Goal: Information Seeking & Learning: Learn about a topic

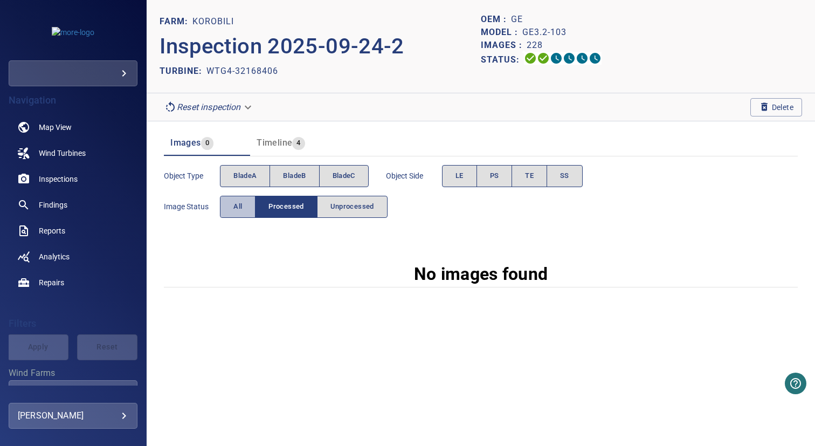
click at [239, 210] on span "All" at bounding box center [237, 207] width 9 height 12
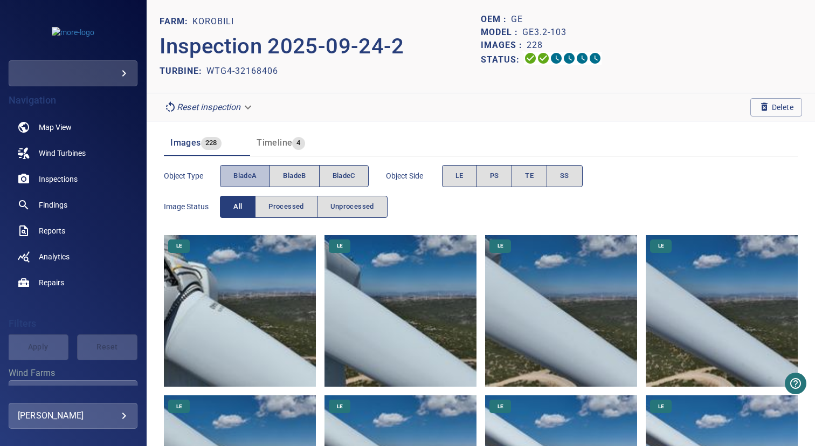
click at [244, 182] on button "bladeA" at bounding box center [245, 176] width 50 height 22
click at [286, 172] on span "bladeB" at bounding box center [294, 176] width 23 height 12
click at [244, 172] on span "bladeA" at bounding box center [244, 176] width 23 height 12
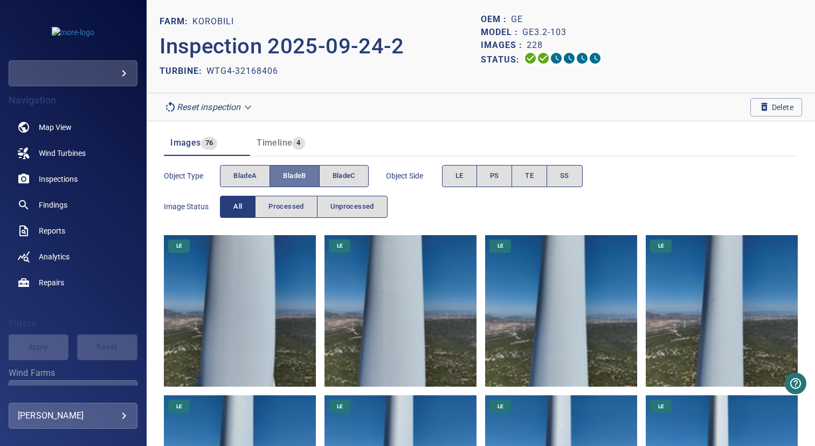
click at [318, 174] on button "bladeB" at bounding box center [295, 176] width 50 height 22
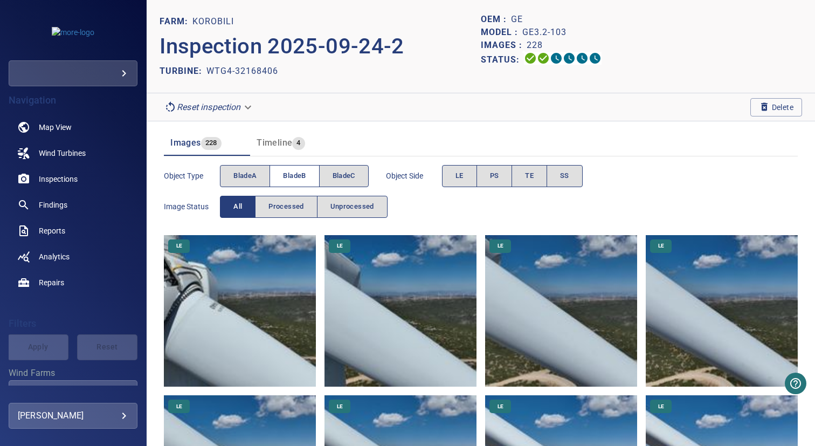
click at [308, 176] on button "bladeB" at bounding box center [295, 176] width 50 height 22
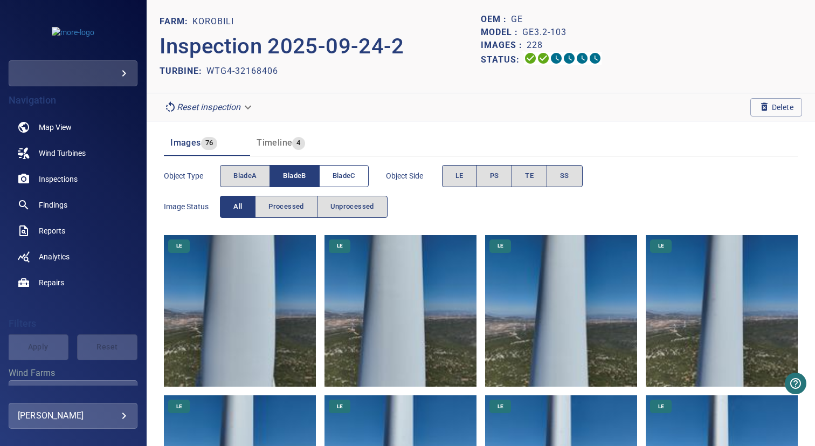
click at [349, 176] on span "bladeC" at bounding box center [344, 176] width 23 height 12
click at [308, 176] on button "bladeB" at bounding box center [295, 176] width 50 height 22
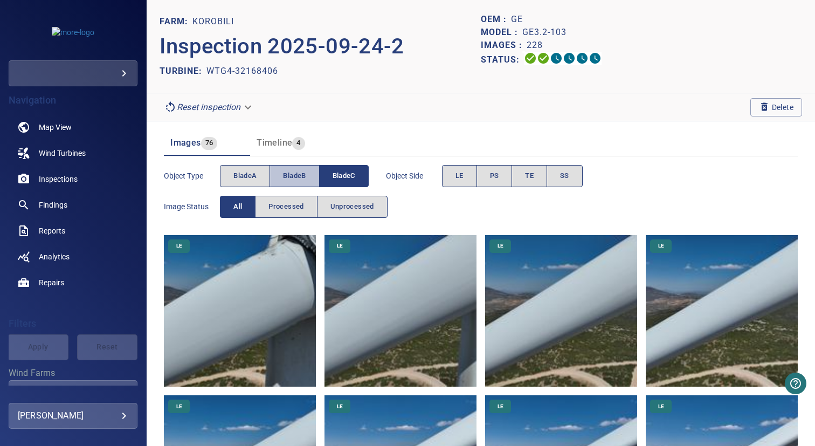
click at [300, 176] on span "bladeB" at bounding box center [294, 176] width 23 height 12
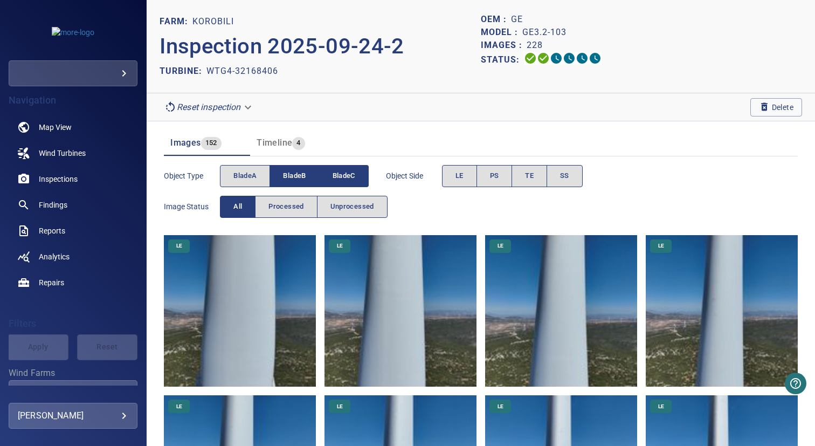
click at [327, 176] on button "bladeC" at bounding box center [344, 176] width 49 height 22
click at [245, 175] on span "bladeA" at bounding box center [244, 176] width 23 height 12
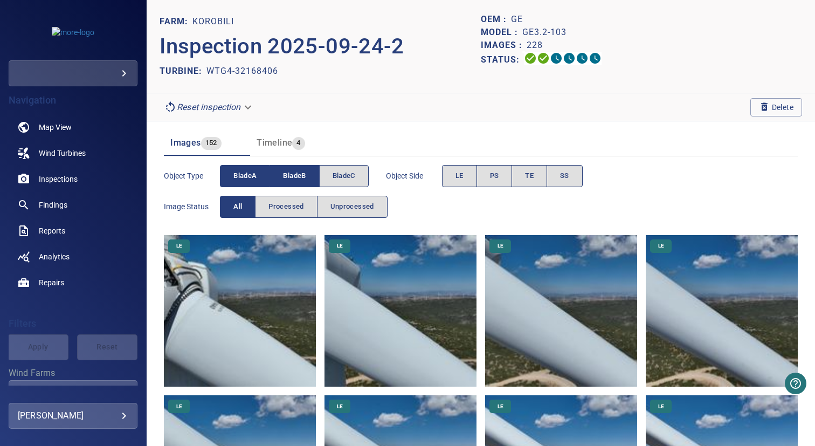
click at [283, 175] on button "bladeB" at bounding box center [294, 176] width 49 height 22
click at [289, 175] on span "bladeB" at bounding box center [294, 176] width 23 height 12
click at [252, 175] on span "bladeA" at bounding box center [244, 176] width 23 height 12
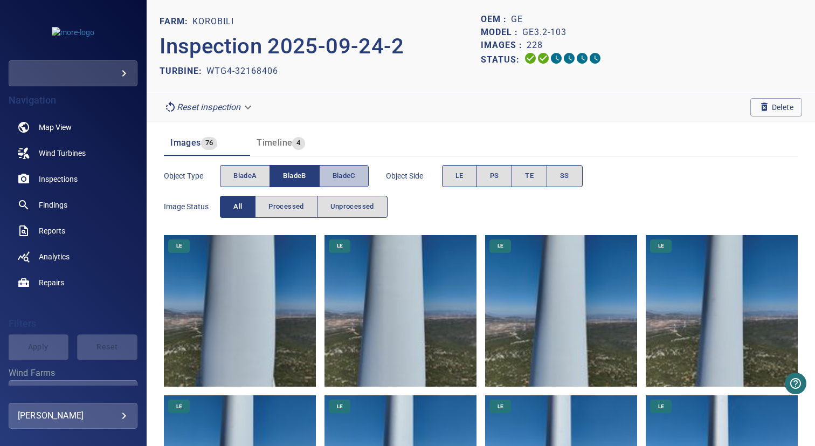
click at [346, 176] on span "bladeC" at bounding box center [344, 176] width 23 height 12
click at [305, 176] on span "bladeB" at bounding box center [294, 176] width 23 height 12
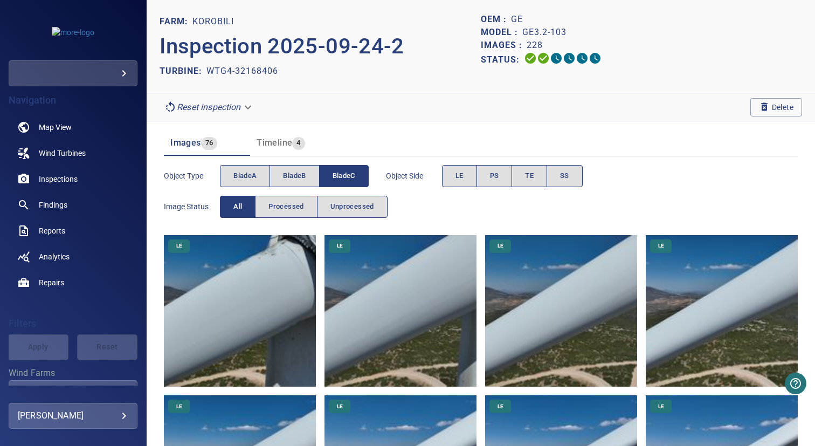
click at [357, 154] on header "Images 76 Timeline 4" at bounding box center [481, 143] width 634 height 26
click at [346, 179] on span "bladeC" at bounding box center [344, 176] width 23 height 12
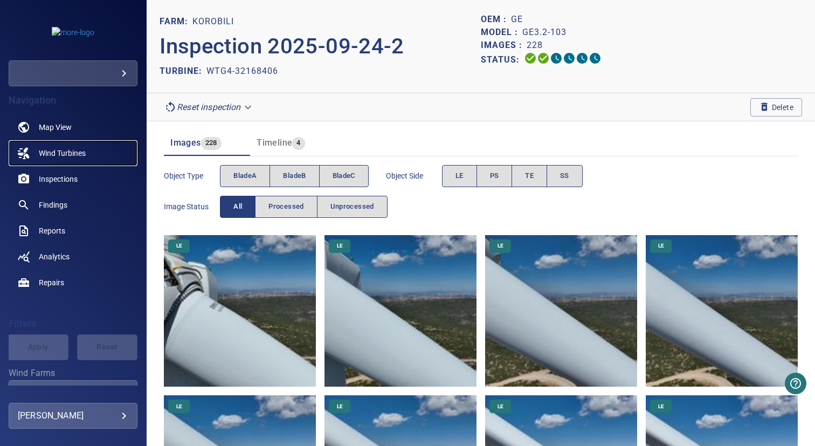
click at [82, 153] on span "Wind Turbines" at bounding box center [62, 153] width 47 height 11
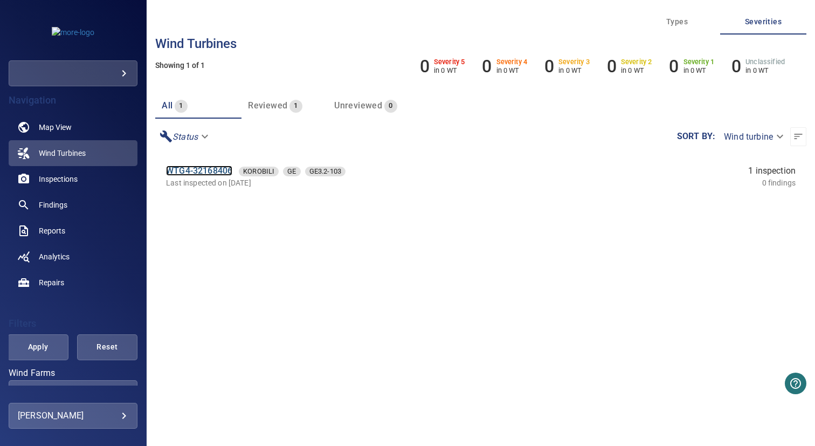
click at [197, 167] on link "WTG4-32168406" at bounding box center [199, 170] width 66 height 10
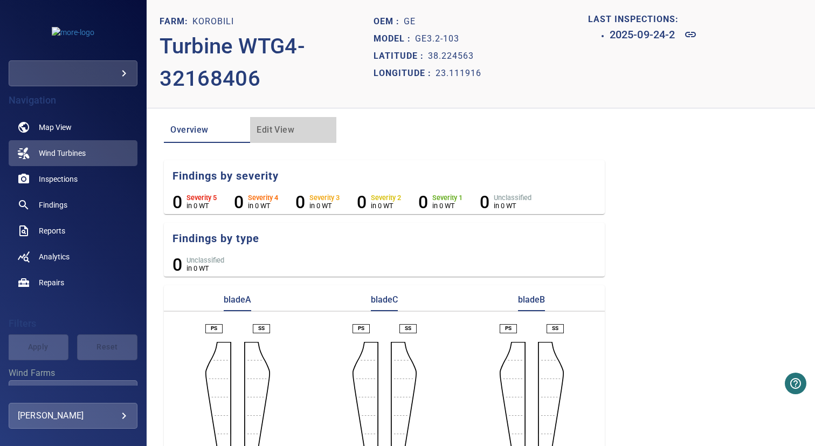
click at [282, 134] on span "Edit View" at bounding box center [293, 129] width 73 height 15
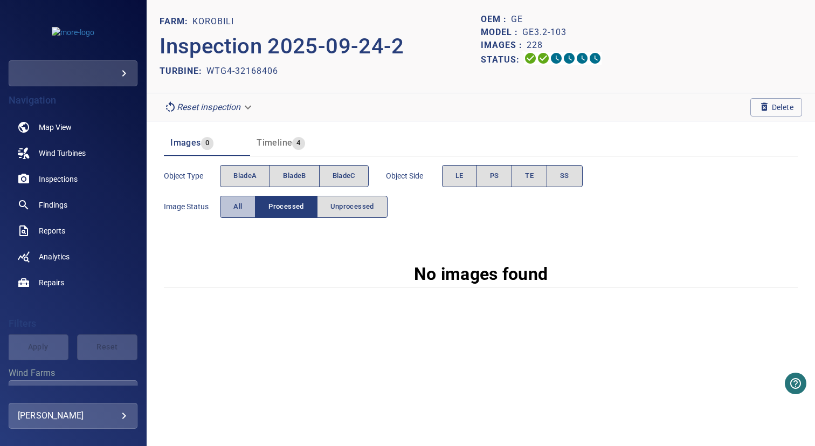
click at [242, 203] on span "All" at bounding box center [237, 207] width 9 height 12
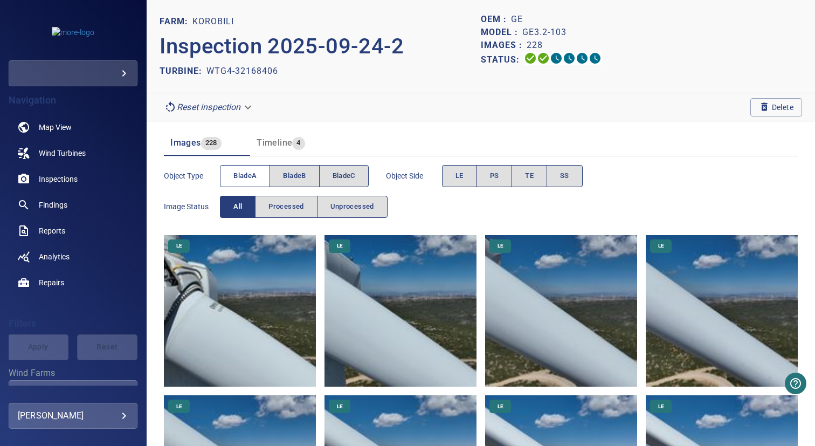
click at [248, 173] on span "bladeA" at bounding box center [244, 176] width 23 height 12
click at [494, 174] on span "PS" at bounding box center [494, 176] width 9 height 12
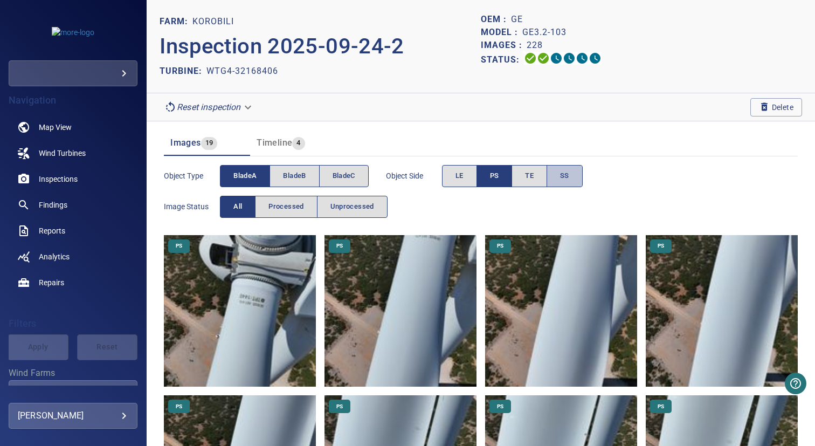
click at [569, 171] on span "SS" at bounding box center [564, 176] width 9 height 12
click at [497, 172] on span "PS" at bounding box center [494, 176] width 9 height 12
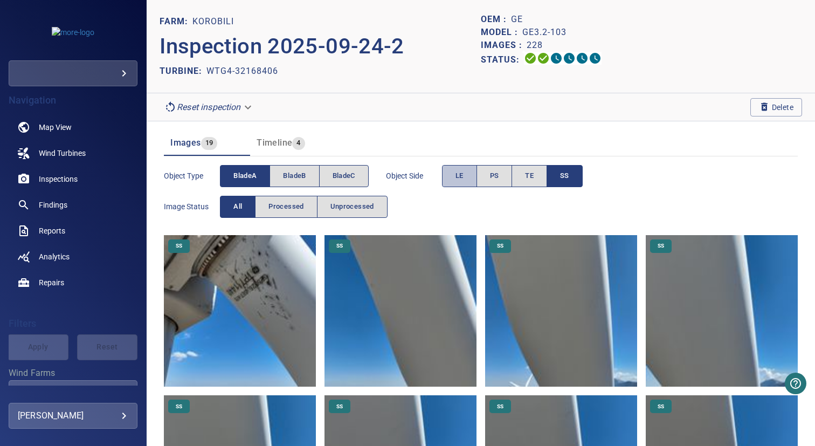
click at [466, 172] on button "LE" at bounding box center [459, 176] width 35 height 22
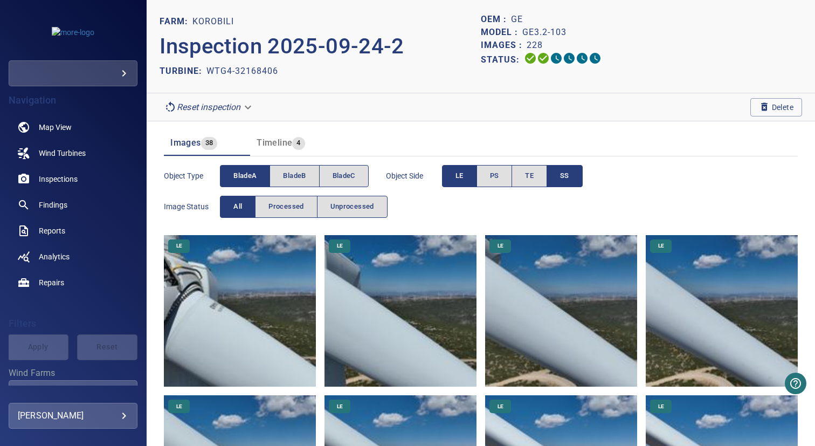
click at [569, 172] on span "SS" at bounding box center [564, 176] width 9 height 12
click at [523, 169] on button "TE" at bounding box center [530, 176] width 36 height 22
click at [458, 175] on span "LE" at bounding box center [459, 176] width 8 height 12
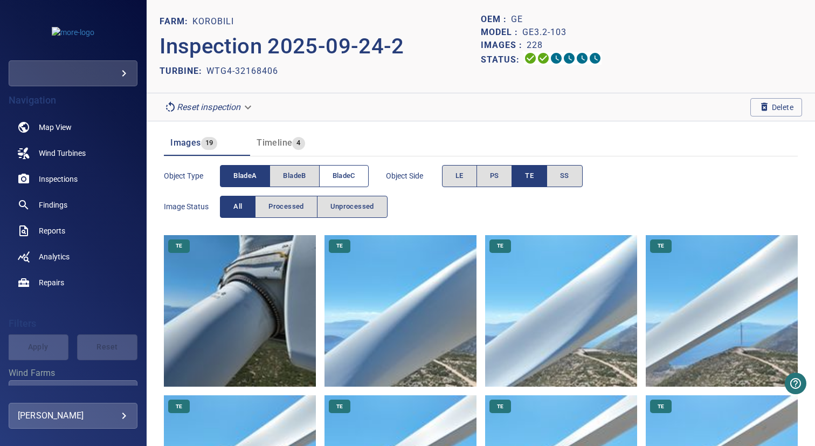
click at [337, 171] on span "bladeC" at bounding box center [344, 176] width 23 height 12
click at [234, 171] on span "bladeA" at bounding box center [244, 176] width 23 height 12
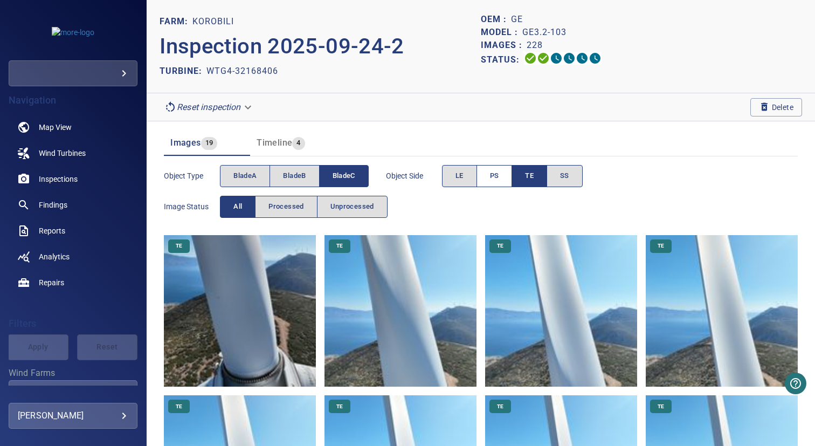
click at [507, 177] on button "PS" at bounding box center [495, 176] width 36 height 22
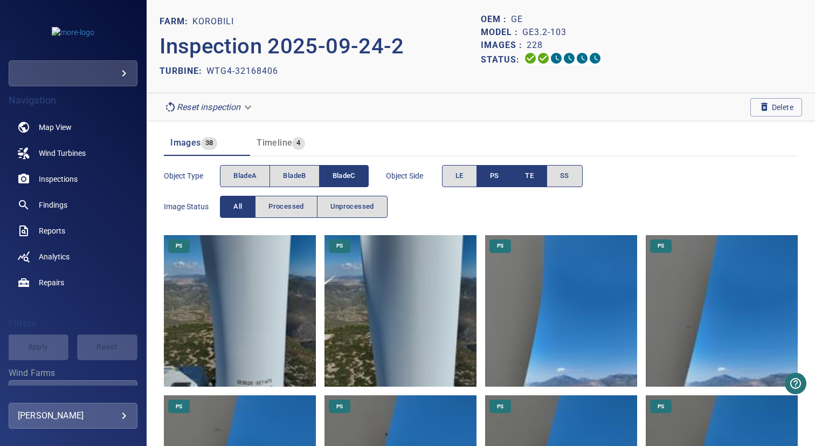
click at [527, 177] on span "TE" at bounding box center [529, 176] width 9 height 12
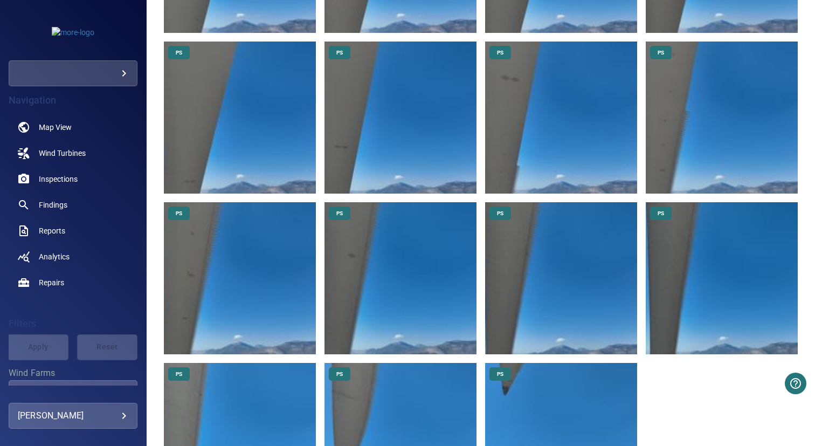
scroll to position [599, 0]
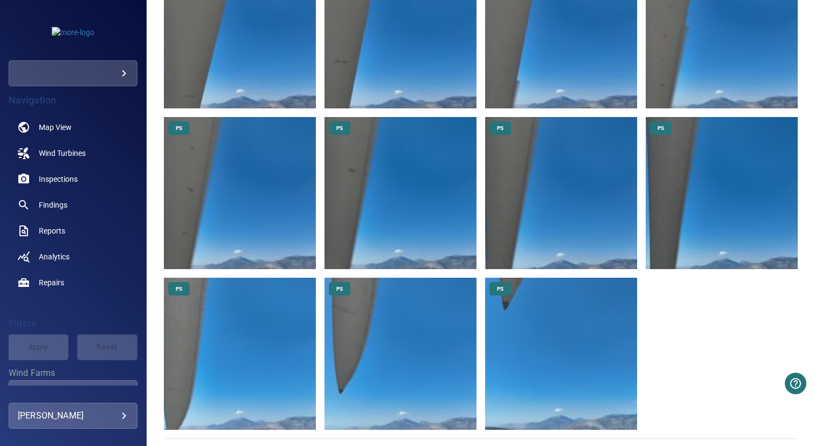
click at [230, 321] on img at bounding box center [240, 354] width 152 height 152
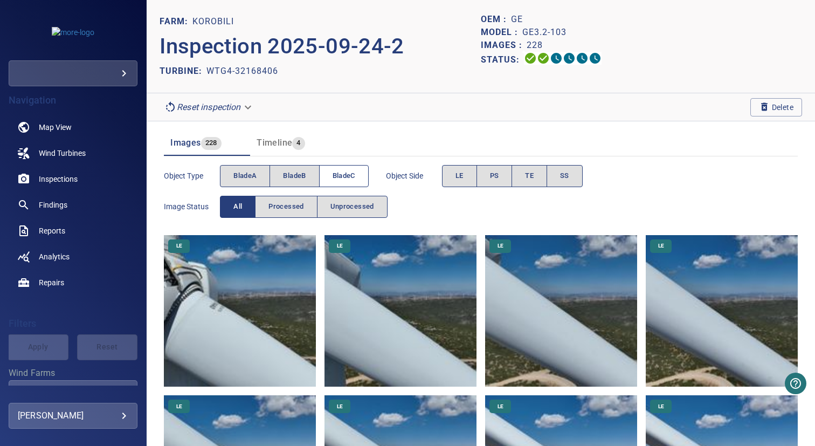
click at [336, 174] on span "bladeC" at bounding box center [344, 176] width 23 height 12
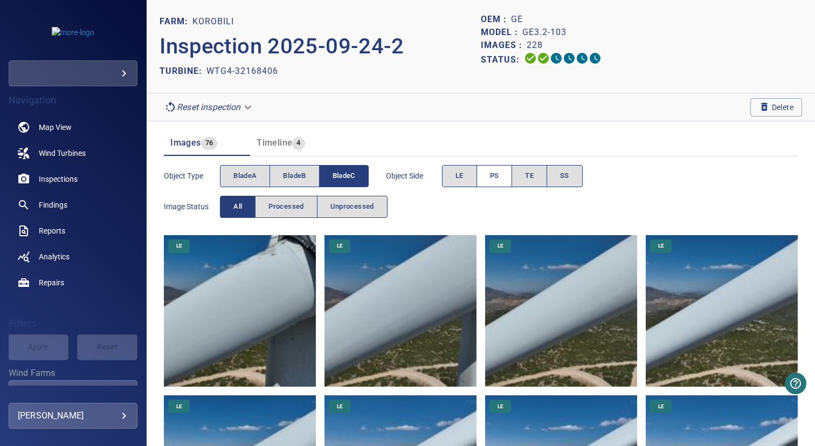
click at [503, 178] on button "PS" at bounding box center [495, 176] width 36 height 22
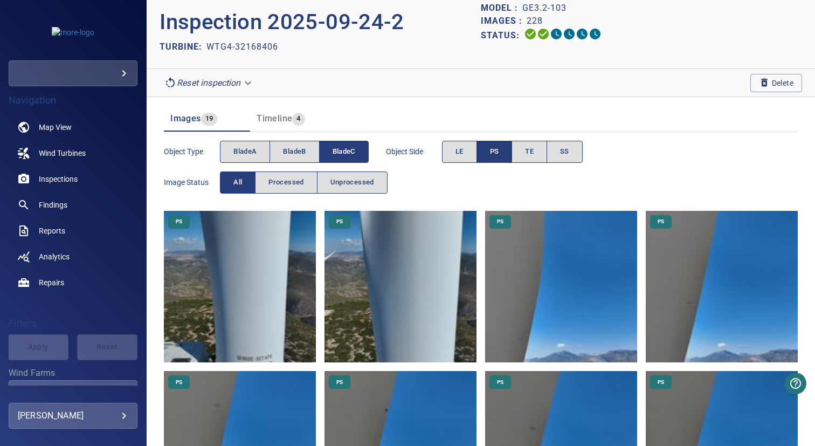
click at [526, 258] on img at bounding box center [561, 287] width 152 height 152
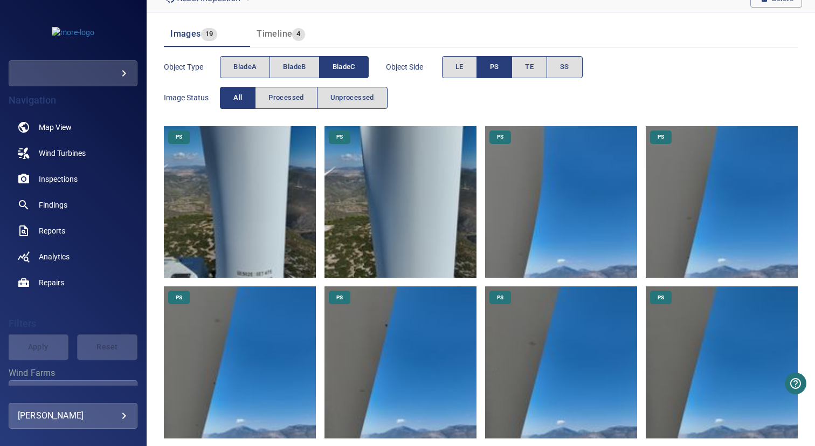
scroll to position [152, 0]
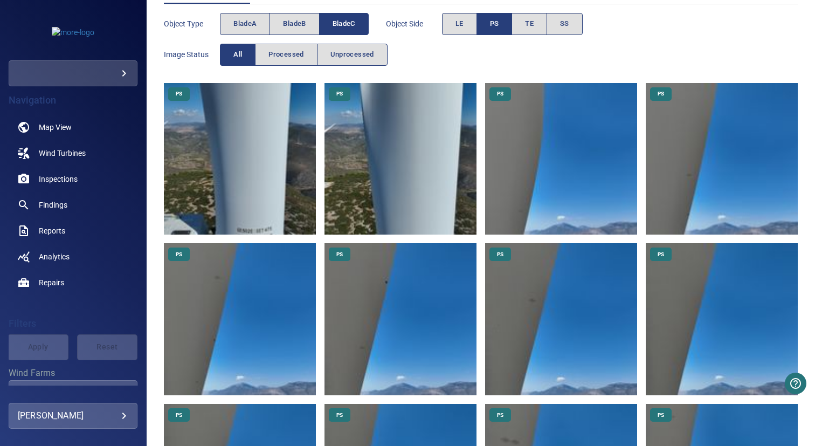
click at [710, 176] on img at bounding box center [722, 159] width 152 height 152
click at [233, 292] on img at bounding box center [240, 319] width 152 height 152
click at [535, 303] on img at bounding box center [561, 319] width 152 height 152
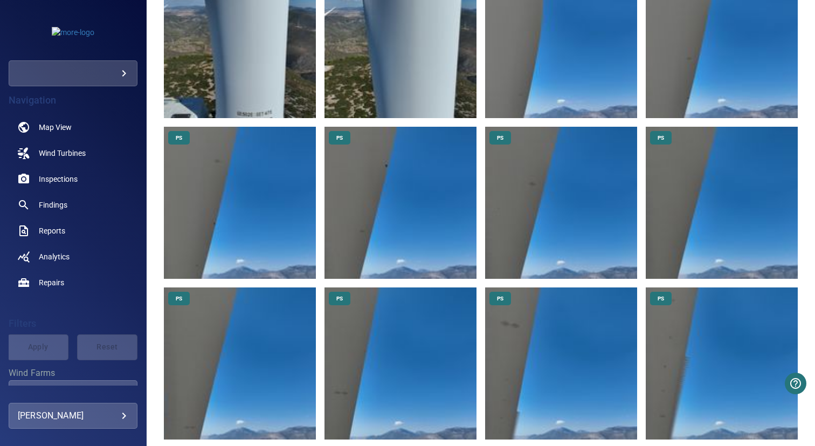
scroll to position [364, 0]
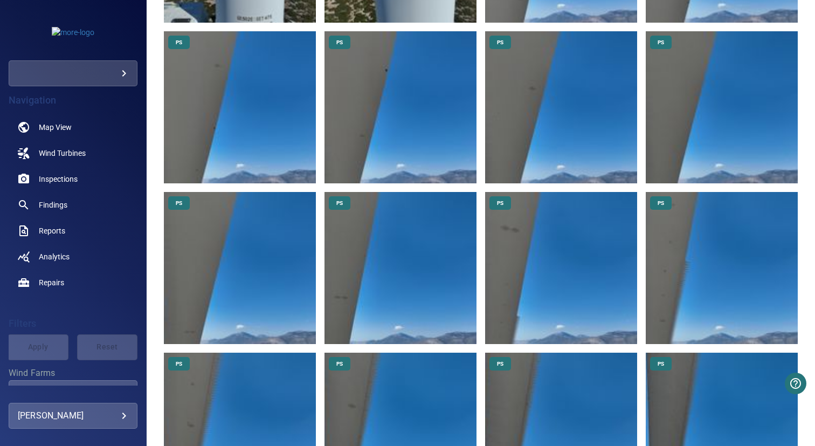
click at [360, 263] on img at bounding box center [401, 268] width 152 height 152
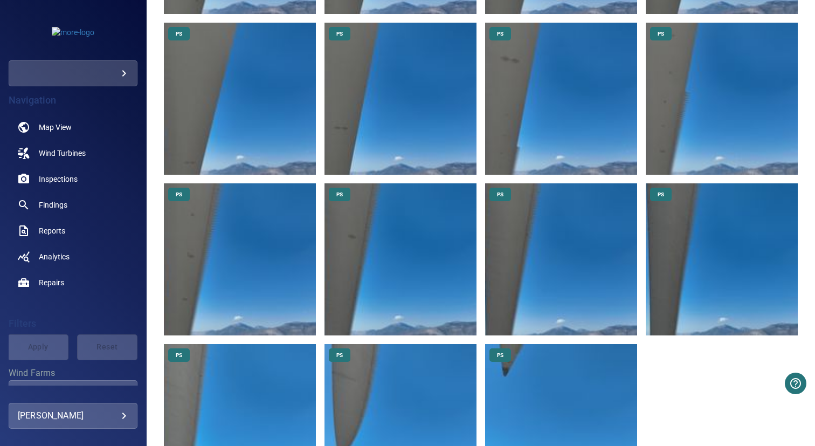
scroll to position [543, 0]
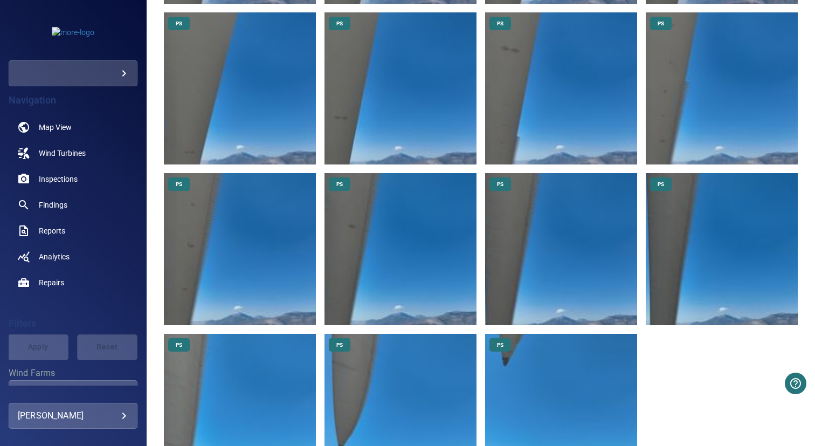
click at [522, 239] on img at bounding box center [561, 249] width 152 height 152
click at [253, 248] on img at bounding box center [240, 249] width 152 height 152
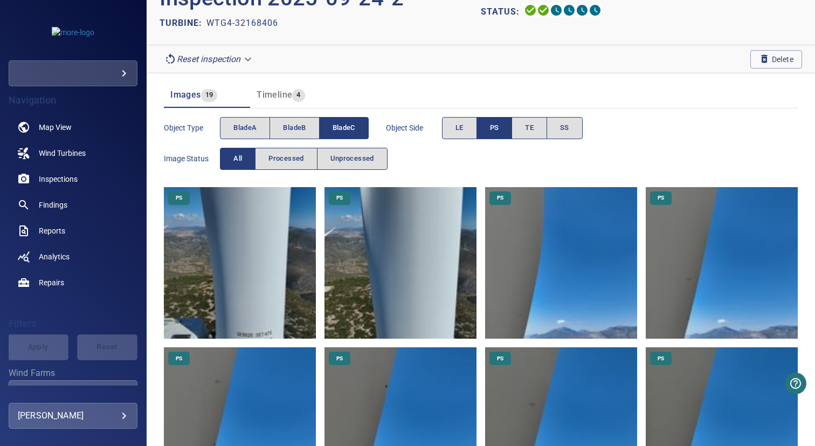
scroll to position [0, 0]
